Goal: Task Accomplishment & Management: Use online tool/utility

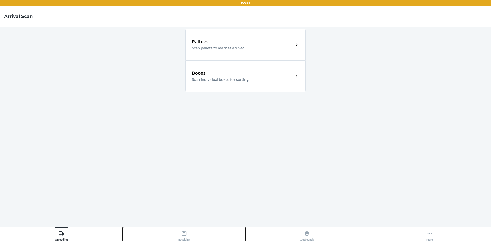
click at [186, 232] on icon at bounding box center [184, 233] width 6 height 6
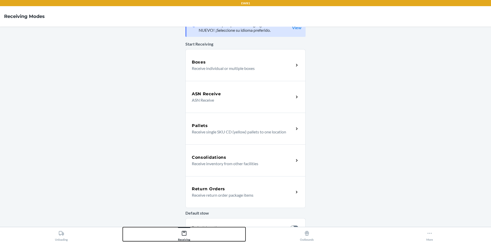
scroll to position [6, 0]
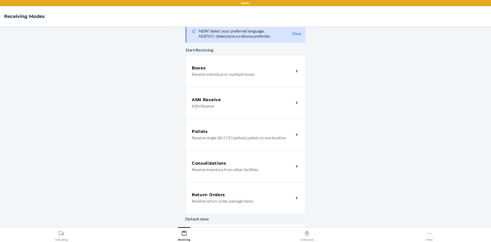
click at [232, 77] on p "Receive individual or multiple boxes" at bounding box center [241, 74] width 98 height 6
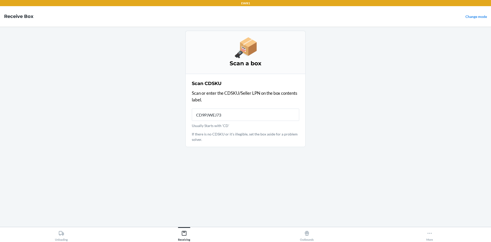
type input "CD9PJWEJ73Q"
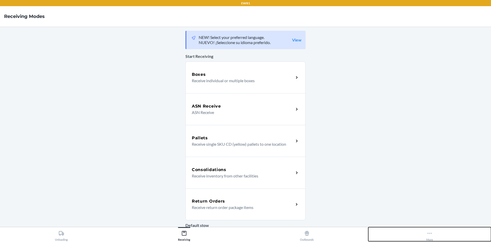
click at [422, 231] on button "More" at bounding box center [429, 234] width 123 height 14
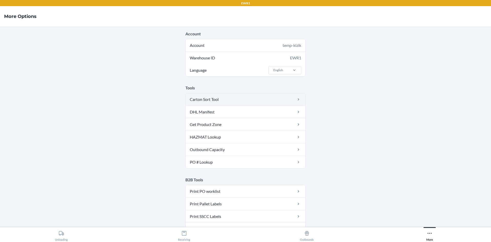
click at [231, 97] on link "Carton Sort Tool" at bounding box center [246, 99] width 120 height 12
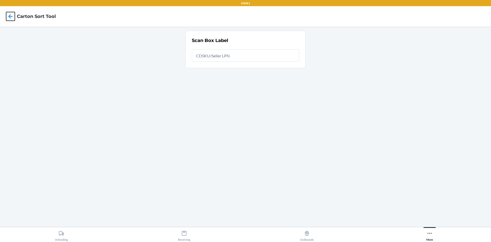
click at [13, 18] on icon at bounding box center [10, 16] width 9 height 9
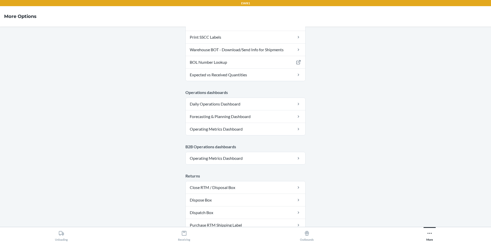
scroll to position [250, 0]
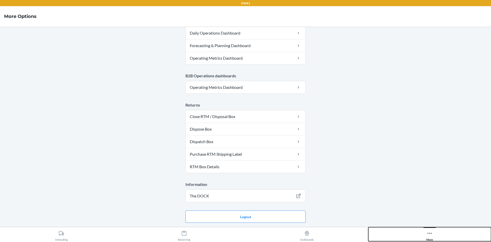
click at [431, 234] on icon at bounding box center [430, 233] width 6 height 6
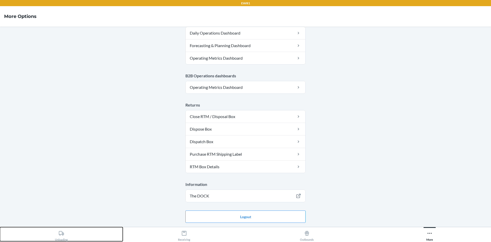
click at [61, 236] on div "Unloading" at bounding box center [61, 234] width 13 height 13
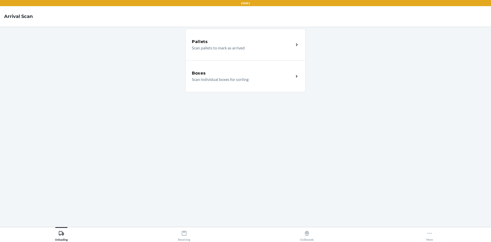
click at [232, 81] on p "Scan individual boxes for sorting" at bounding box center [241, 79] width 98 height 6
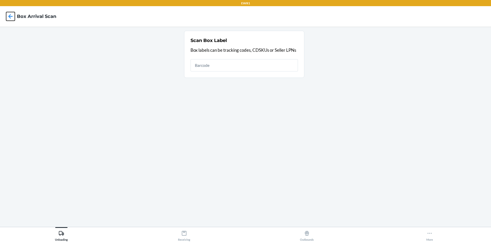
click at [8, 14] on icon at bounding box center [10, 16] width 9 height 9
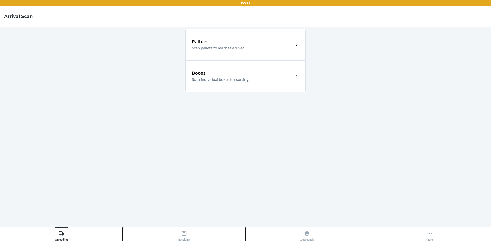
click at [181, 235] on icon at bounding box center [184, 233] width 6 height 6
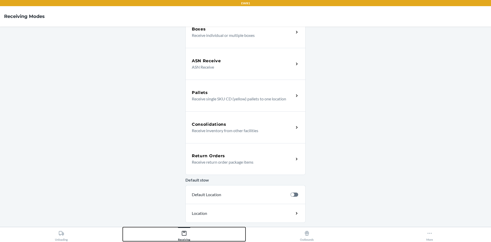
scroll to position [51, 0]
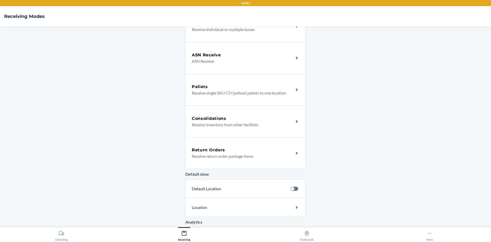
click at [284, 120] on div "Consolidations" at bounding box center [243, 118] width 102 height 6
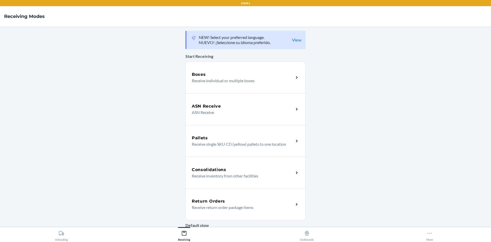
click at [213, 87] on div "Boxes Receive individual or multiple boxes" at bounding box center [245, 77] width 120 height 32
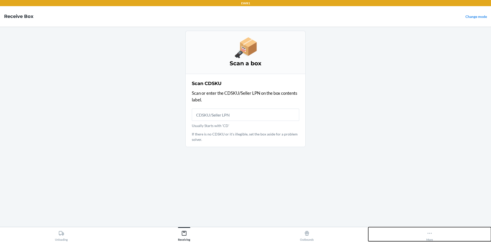
click at [429, 234] on icon at bounding box center [430, 233] width 6 height 6
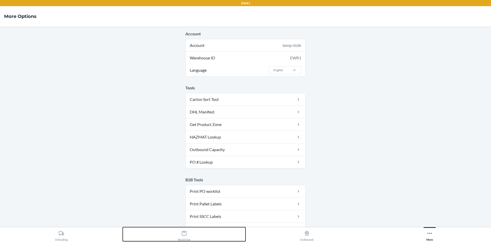
click at [184, 234] on icon at bounding box center [184, 233] width 6 height 6
